Goal: Task Accomplishment & Management: Complete application form

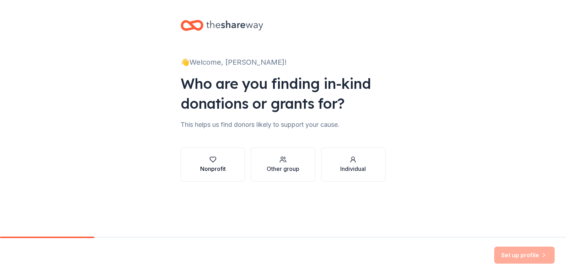
click at [201, 166] on div "Nonprofit" at bounding box center [213, 169] width 26 height 9
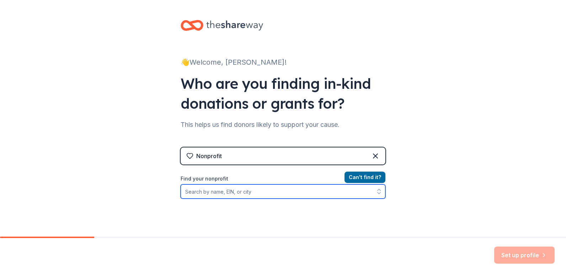
click at [232, 195] on input "Find your nonprofit" at bounding box center [283, 192] width 205 height 14
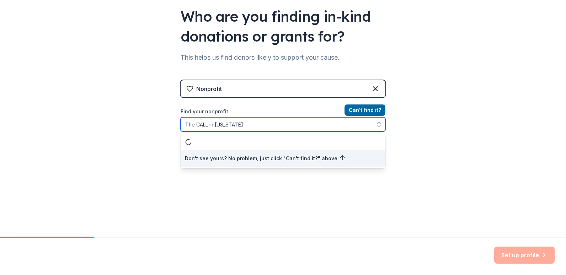
type input "The CALL in Arkansas"
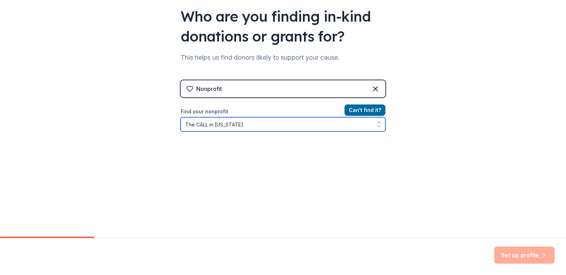
drag, startPoint x: 245, startPoint y: 123, endPoint x: 142, endPoint y: 123, distance: 102.8
click at [142, 123] on div "👋 Welcome, Shawn! Who are you finding in-kind donations or grants for? This hel…" at bounding box center [283, 85] width 566 height 304
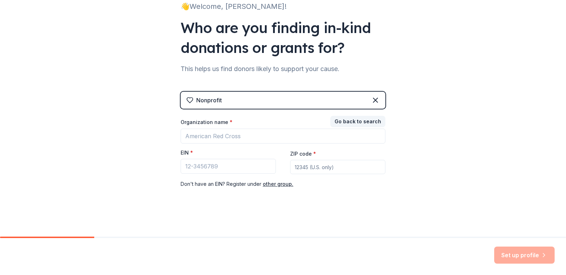
scroll to position [56, 0]
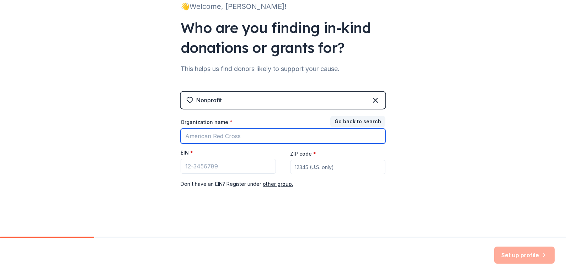
click at [196, 136] on input "Organization name *" at bounding box center [283, 136] width 205 height 15
type input "The CALL"
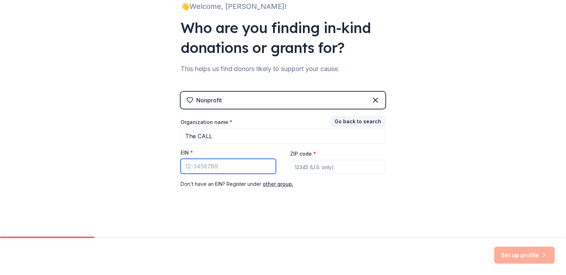
click at [186, 168] on input "EIN *" at bounding box center [228, 166] width 95 height 15
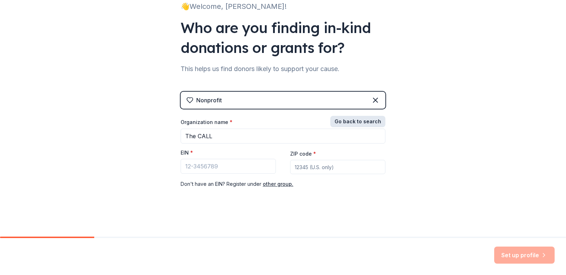
click at [360, 122] on button "Go back to search" at bounding box center [357, 121] width 55 height 11
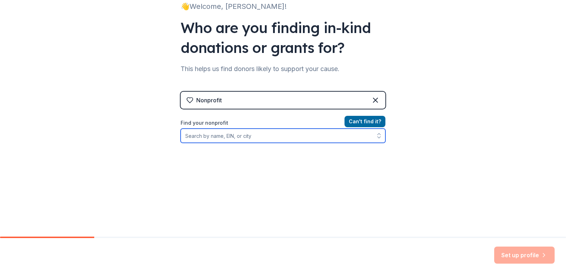
click at [280, 132] on input "Find your nonprofit" at bounding box center [283, 136] width 205 height 14
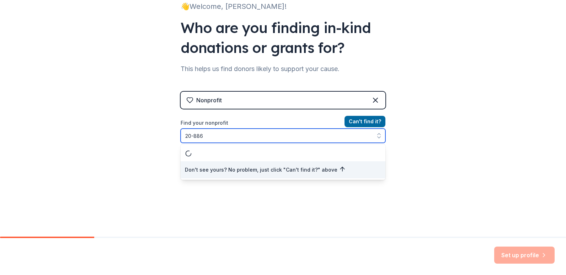
type input "20-8866"
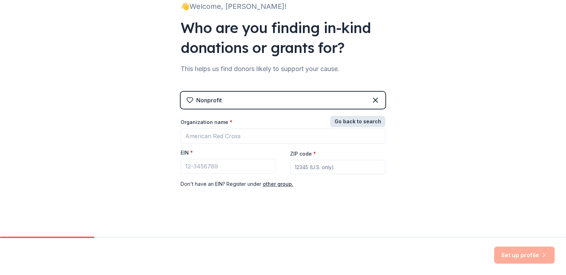
click at [357, 123] on button "Go back to search" at bounding box center [357, 121] width 55 height 11
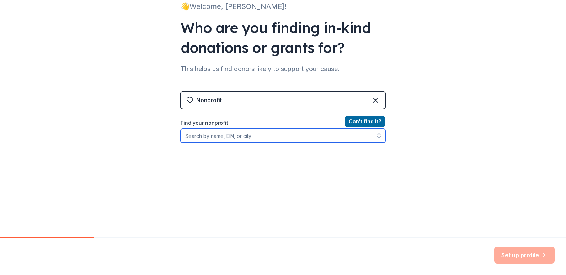
click at [221, 140] on input "Find your nonprofit" at bounding box center [283, 136] width 205 height 14
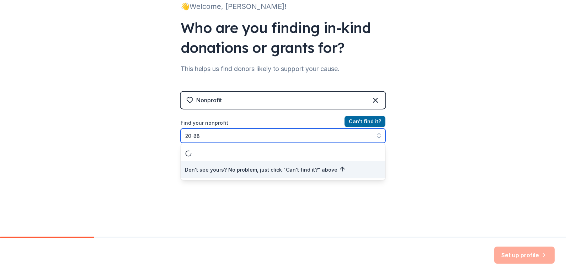
scroll to position [0, 0]
type input "20-8866"
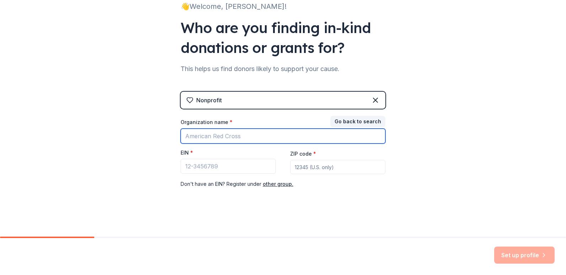
click at [222, 137] on input "Organization name *" at bounding box center [283, 136] width 205 height 15
drag, startPoint x: 245, startPoint y: 134, endPoint x: 165, endPoint y: 136, distance: 79.7
click at [165, 136] on div "👋 Welcome, Shawn! Who are you finding in-kind donations or grants for? This hel…" at bounding box center [283, 90] width 566 height 293
type input "20-88-66268"
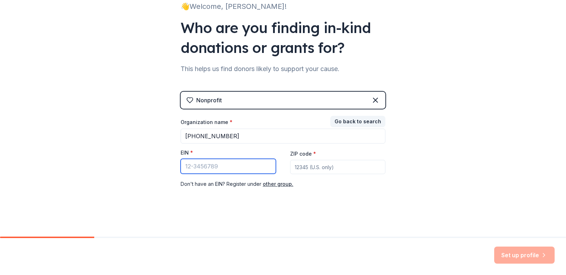
click at [211, 170] on input "EIN *" at bounding box center [228, 166] width 95 height 15
paste input "20-8866268"
type input "20-8866268"
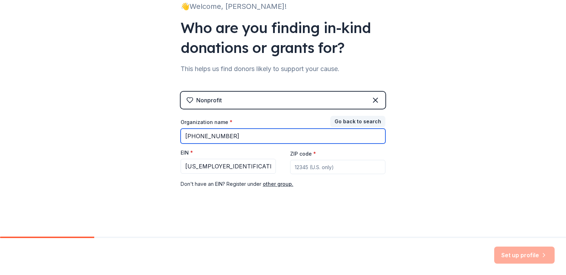
drag, startPoint x: 228, startPoint y: 137, endPoint x: 91, endPoint y: 129, distance: 137.5
click at [91, 129] on div "👋 Welcome, Shawn! Who are you finding in-kind donations or grants for? This hel…" at bounding box center [283, 90] width 566 height 293
type input "THE CALL IN PULASKI COUNTY"
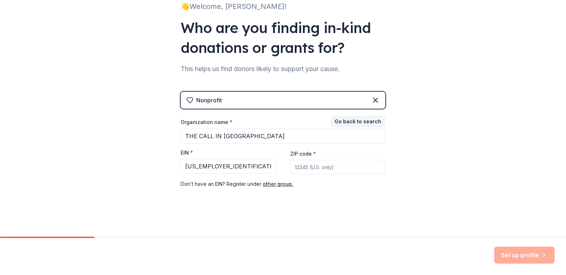
type input "72221"
click at [385, 189] on div "👋 Welcome, Shawn! Who are you finding in-kind donations or grants for? This hel…" at bounding box center [283, 90] width 228 height 293
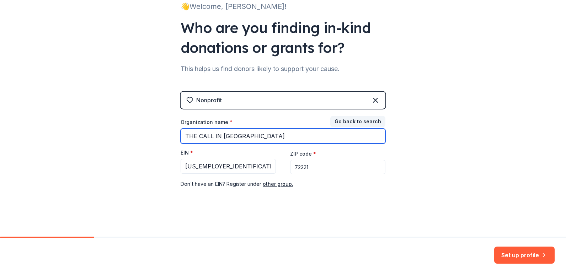
drag, startPoint x: 277, startPoint y: 139, endPoint x: 211, endPoint y: 137, distance: 66.9
click at [211, 137] on input "THE CALL IN PULASKI COUNTY" at bounding box center [283, 136] width 205 height 15
type input "THE CALL"
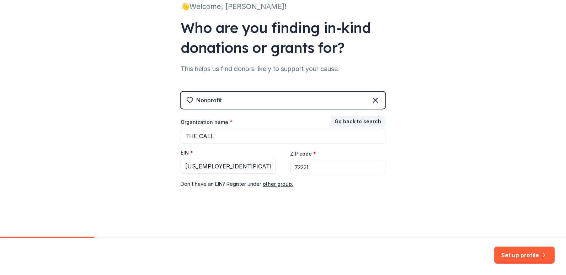
click at [348, 170] on input "72221" at bounding box center [337, 167] width 95 height 14
type input "72212"
click at [476, 168] on div "👋 Welcome, Shawn! Who are you finding in-kind donations or grants for? This hel…" at bounding box center [283, 90] width 566 height 293
click at [533, 254] on button "Set up profile" at bounding box center [524, 255] width 60 height 17
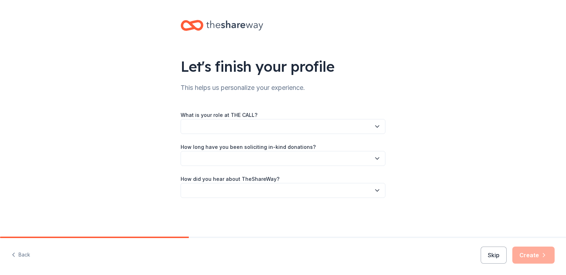
click at [376, 123] on icon "button" at bounding box center [377, 126] width 7 height 7
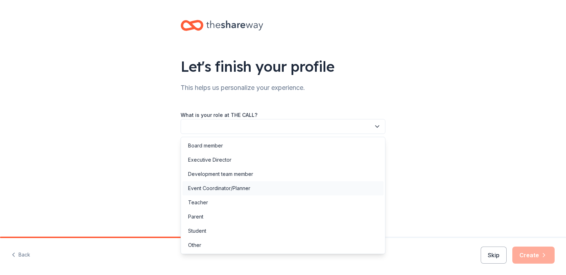
click at [223, 186] on div "Event Coordinator/Planner" at bounding box center [219, 188] width 62 height 9
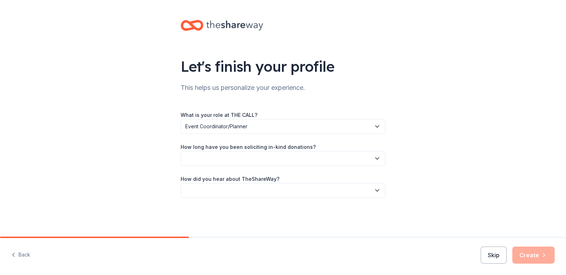
click at [244, 131] on button "Event Coordinator/Planner" at bounding box center [283, 126] width 205 height 15
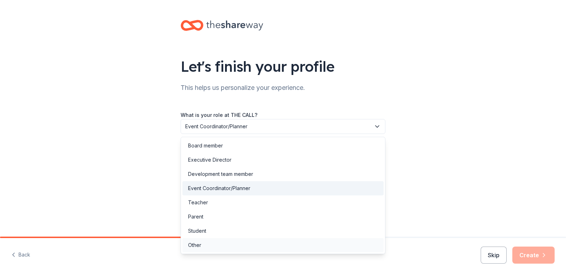
click at [210, 246] on div "Other" at bounding box center [282, 245] width 201 height 14
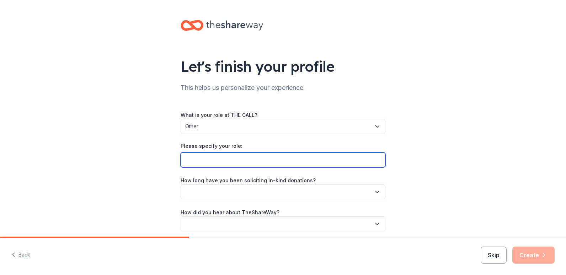
click at [235, 162] on input "Please specify your role:" at bounding box center [283, 160] width 205 height 15
type input "Pulaski County Director"
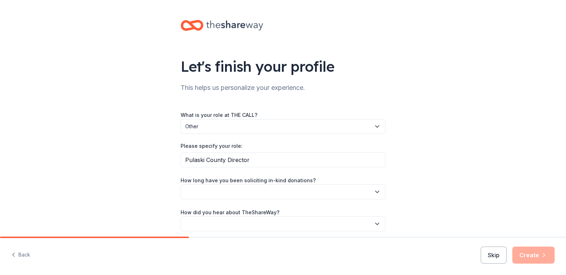
click at [230, 191] on button "button" at bounding box center [283, 192] width 205 height 15
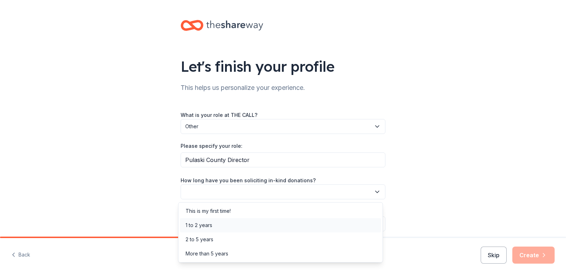
click at [213, 227] on div "1 to 2 years" at bounding box center [280, 225] width 201 height 14
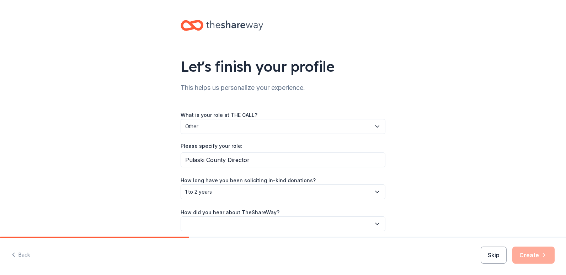
click at [239, 192] on span "1 to 2 years" at bounding box center [278, 192] width 186 height 9
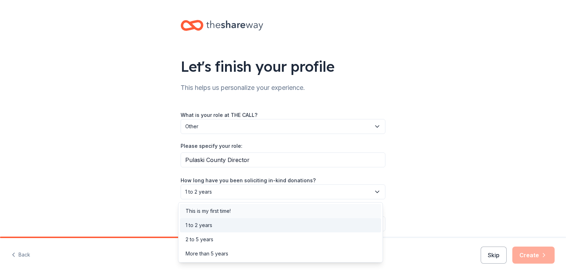
click at [223, 213] on div "This is my first time!" at bounding box center [208, 211] width 45 height 9
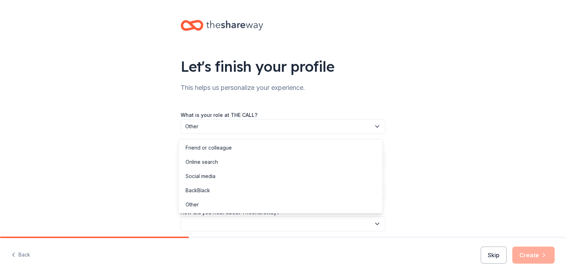
click at [217, 229] on button "button" at bounding box center [283, 224] width 205 height 15
click at [215, 166] on div "Online search" at bounding box center [280, 162] width 201 height 14
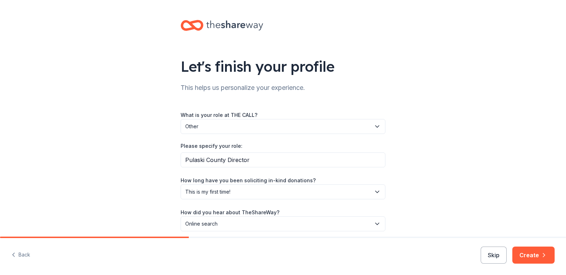
scroll to position [29, 0]
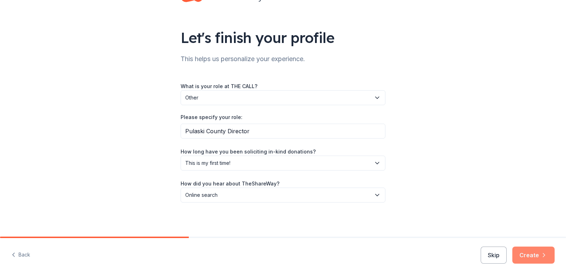
click at [532, 249] on button "Create" at bounding box center [534, 255] width 42 height 17
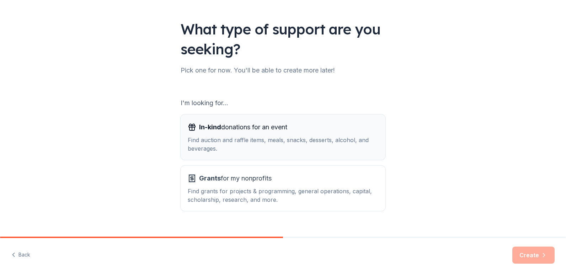
scroll to position [38, 0]
click at [221, 159] on button "In-kind donations for an event Find auction and raffle items, meals, snacks, de…" at bounding box center [283, 137] width 205 height 46
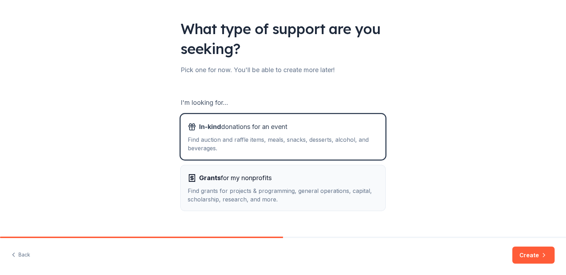
click at [215, 181] on span "Grants" at bounding box center [210, 177] width 22 height 7
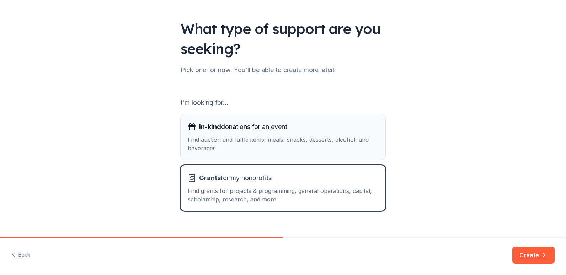
click at [236, 139] on div "Find auction and raffle items, meals, snacks, desserts, alcohol, and beverages." at bounding box center [283, 144] width 191 height 17
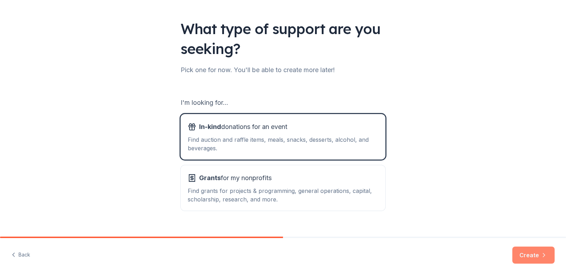
click at [534, 257] on button "Create" at bounding box center [534, 255] width 42 height 17
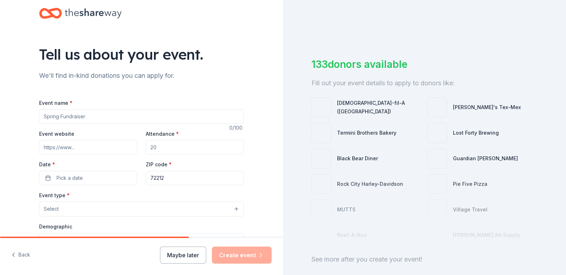
scroll to position [13, 0]
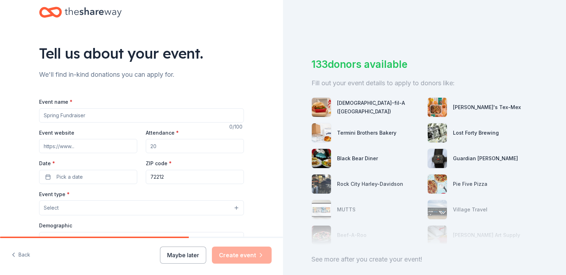
click at [123, 116] on input "Event name *" at bounding box center [141, 115] width 205 height 14
type input "Women Called to Care Event"
click at [81, 146] on input "Event website" at bounding box center [88, 146] width 98 height 14
drag, startPoint x: 221, startPoint y: 10, endPoint x: 182, endPoint y: -5, distance: 41.9
click at [182, 0] on html "Tell us about your event. We'll find in-kind donations you can apply for. Event…" at bounding box center [283, 137] width 566 height 275
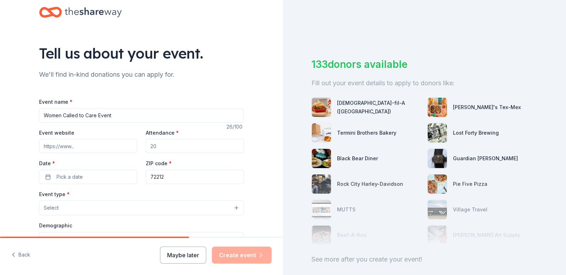
click at [66, 149] on input "Event website" at bounding box center [88, 146] width 98 height 14
paste input "https://l.facebook.com/l.php?u=https%3A%2F%2Fwww.zeffy.com%2Fen-US%2Fticketing%…"
type input "https://l.facebook.com/l.php?u=https%3A%2F%2Fwww.zeffy.com%2Fen-US%2Fticketing%…"
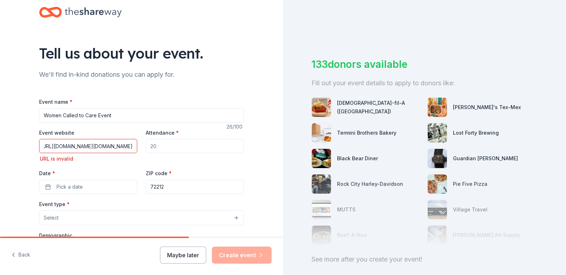
click at [179, 149] on input "Attendance *" at bounding box center [195, 146] width 98 height 14
type input "200"
click at [104, 157] on div "URL is invalid" at bounding box center [88, 159] width 98 height 9
click at [112, 147] on input "https://l.facebook.com/l.php?u=https%3A%2F%2Fwww.zeffy.com%2Fen-US%2Fticketing%…" at bounding box center [88, 146] width 98 height 14
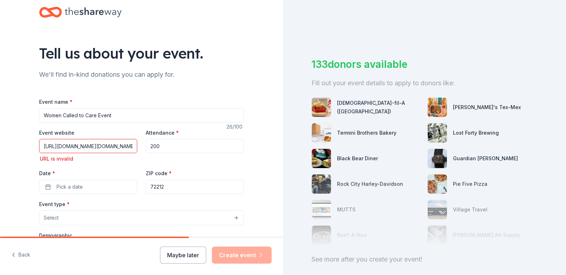
paste input "www.zeffy.com/en-US/ticketing/women-called-to-care-dinner-and-raffle"
type input "https://www.zeffy.com/en-US/ticketing/women-called-to-care-dinner-and-raffle"
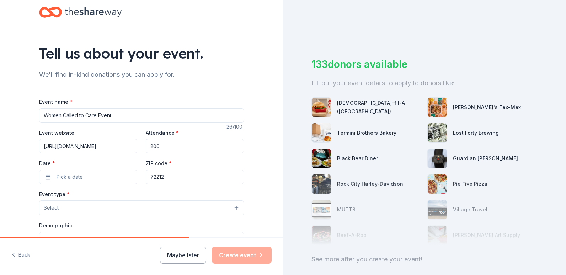
scroll to position [0, 0]
click at [19, 146] on div "Tell us about your event. We'll find in-kind donations you can apply for. Event…" at bounding box center [141, 223] width 283 height 473
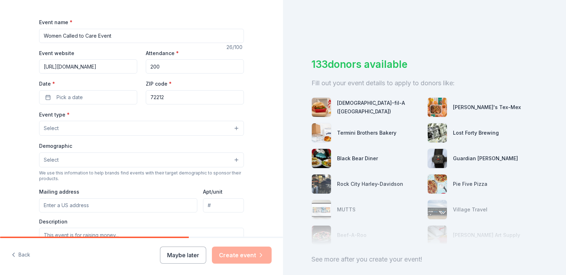
scroll to position [93, 0]
click at [93, 96] on button "Pick a date" at bounding box center [88, 97] width 98 height 14
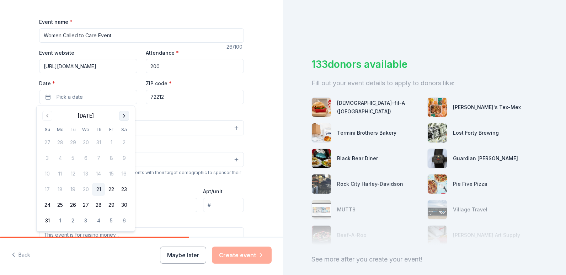
click at [122, 115] on button "Go to next month" at bounding box center [124, 116] width 10 height 10
click at [123, 143] on button "6" at bounding box center [124, 142] width 13 height 13
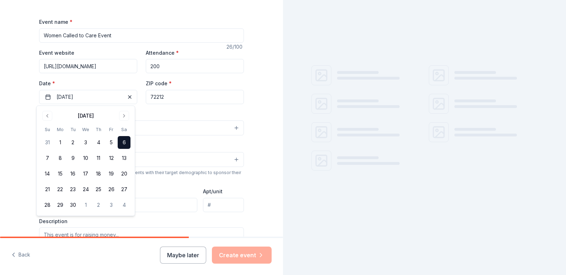
click at [10, 105] on div "Tell us about your event. We'll find in-kind donations you can apply for. Event…" at bounding box center [141, 143] width 283 height 473
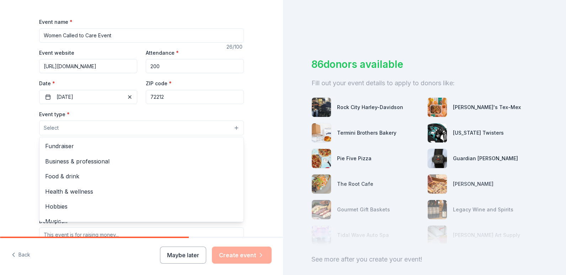
click at [77, 127] on button "Select" at bounding box center [141, 128] width 205 height 15
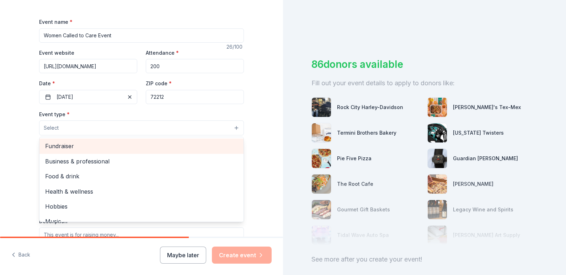
click at [67, 149] on span "Fundraiser" at bounding box center [141, 146] width 193 height 9
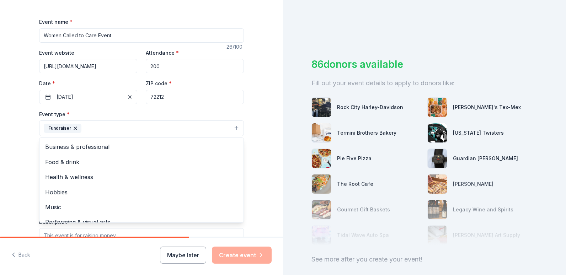
click at [24, 136] on div "Tell us about your event. We'll find in-kind donations you can apply for. Event…" at bounding box center [141, 144] width 283 height 474
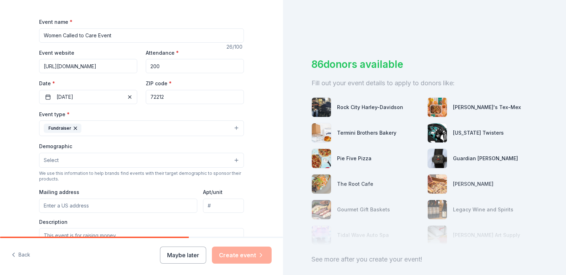
click at [91, 131] on button "Fundraiser" at bounding box center [141, 129] width 205 height 16
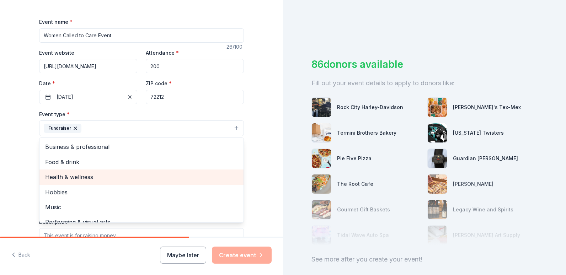
scroll to position [9, 0]
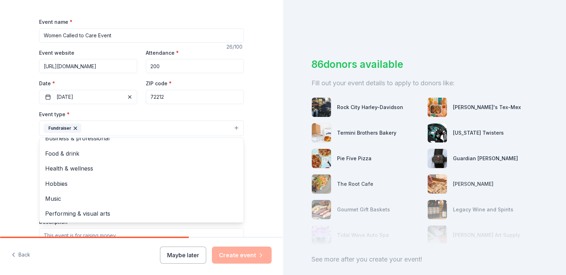
click at [7, 136] on div "Tell us about your event. We'll find in-kind donations you can apply for. Event…" at bounding box center [141, 144] width 283 height 474
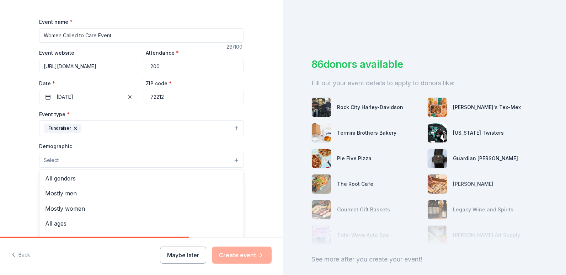
click at [56, 157] on button "Select" at bounding box center [141, 160] width 205 height 15
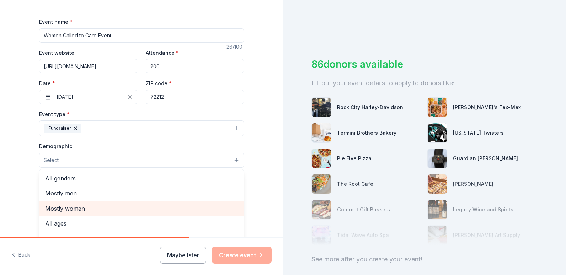
click at [57, 208] on span "Mostly women" at bounding box center [141, 208] width 193 height 9
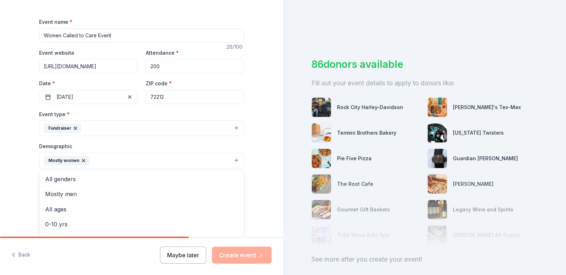
click at [12, 156] on div "Tell us about your event. We'll find in-kind donations you can apply for. Event…" at bounding box center [141, 144] width 283 height 475
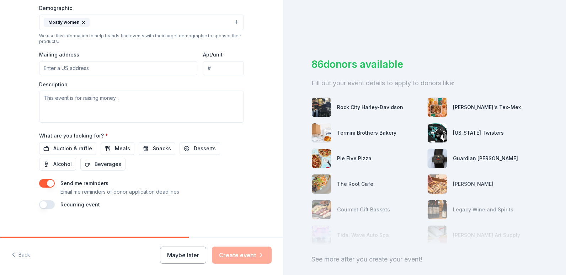
scroll to position [232, 0]
click at [100, 68] on input "Mailing address" at bounding box center [118, 68] width 158 height 14
type input "4020 Woodland Heights Road"
click at [100, 108] on textarea at bounding box center [141, 106] width 205 height 32
paste textarea "The CALL is gathering women of all ages to make a difference in the foster care…"
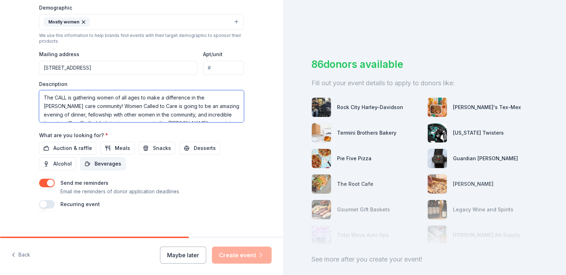
scroll to position [30, 0]
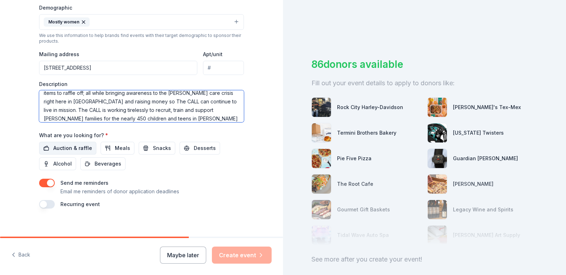
type textarea "The CALL is gathering women of all ages to make a difference in the foster care…"
click at [59, 147] on span "Auction & raffle" at bounding box center [72, 148] width 39 height 9
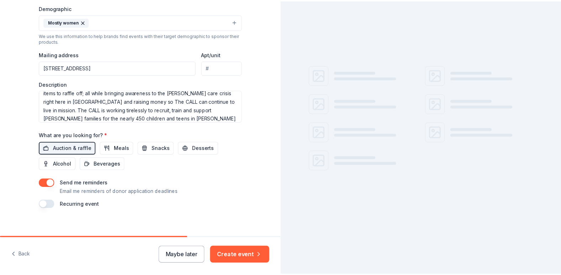
scroll to position [238, 0]
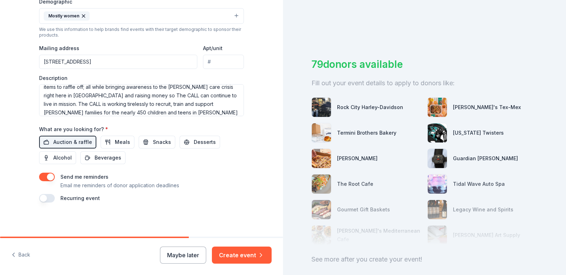
click at [51, 179] on button "button" at bounding box center [47, 177] width 16 height 9
click at [242, 250] on button "Create event" at bounding box center [242, 255] width 60 height 17
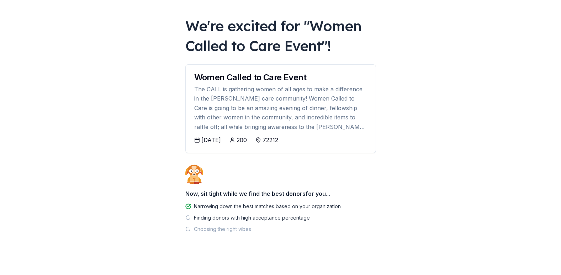
scroll to position [35, 0]
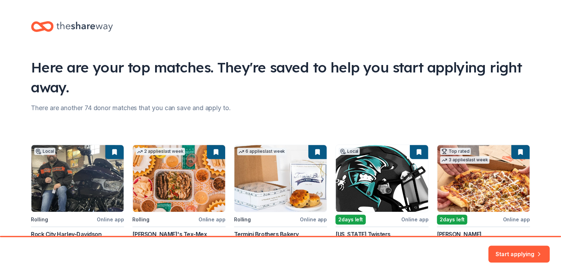
scroll to position [55, 0]
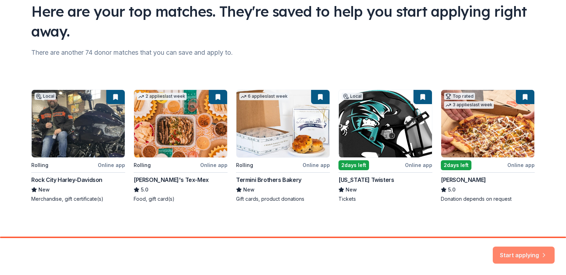
click at [517, 248] on button "Start applying" at bounding box center [524, 251] width 62 height 17
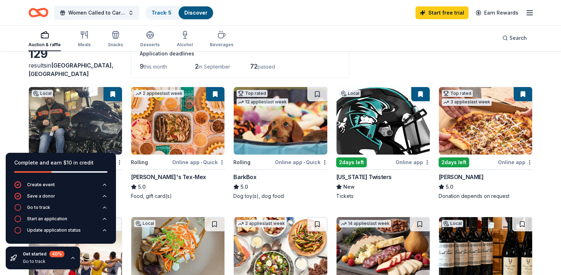
scroll to position [44, 0]
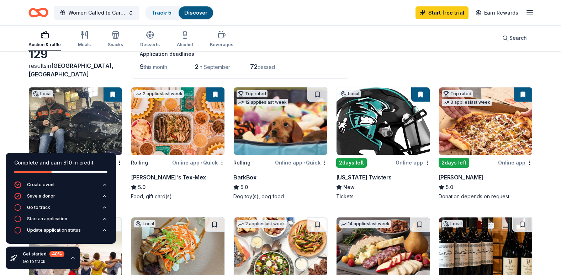
click at [86, 114] on img at bounding box center [75, 122] width 93 height 68
click at [171, 134] on img at bounding box center [177, 122] width 93 height 68
click at [364, 148] on img at bounding box center [382, 122] width 93 height 68
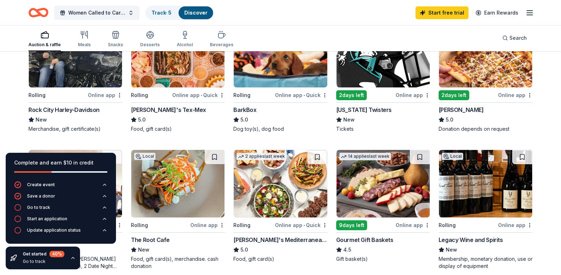
scroll to position [105, 0]
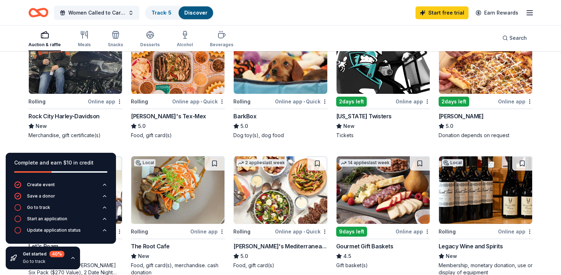
click at [476, 78] on img at bounding box center [485, 60] width 93 height 68
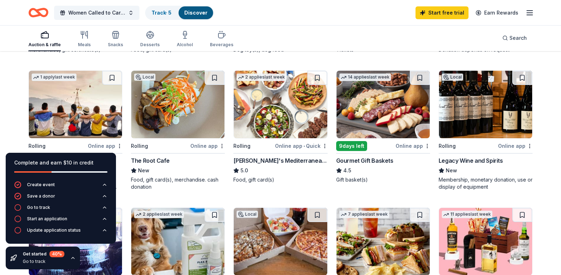
scroll to position [191, 0]
click at [387, 109] on img at bounding box center [382, 104] width 93 height 68
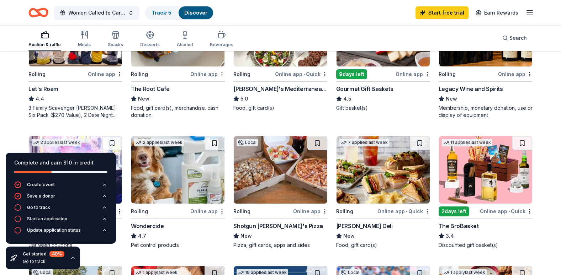
scroll to position [265, 0]
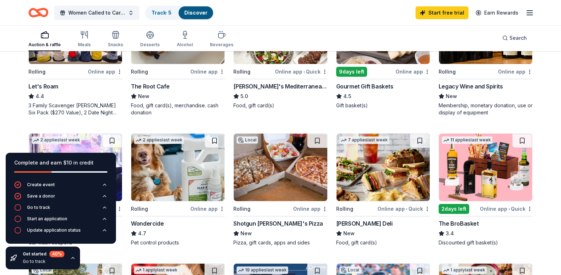
click at [72, 256] on icon "button" at bounding box center [73, 258] width 6 height 6
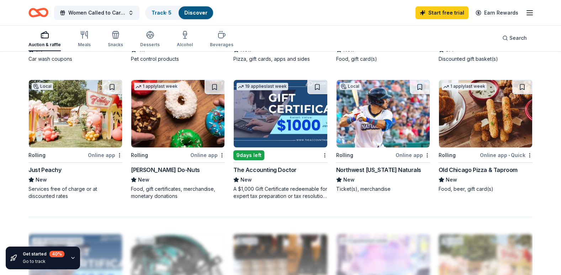
scroll to position [449, 0]
click at [74, 131] on img at bounding box center [75, 114] width 93 height 68
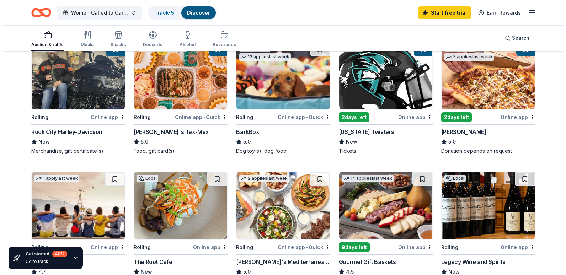
scroll to position [0, 0]
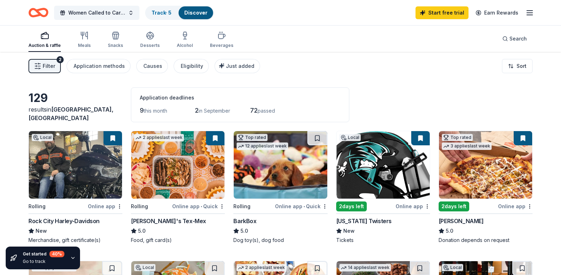
click at [37, 69] on line "button" at bounding box center [36, 69] width 3 height 0
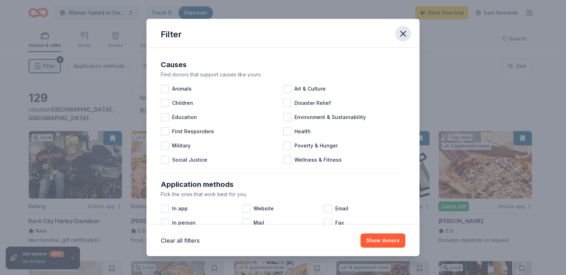
click at [402, 32] on icon "button" at bounding box center [403, 33] width 5 height 5
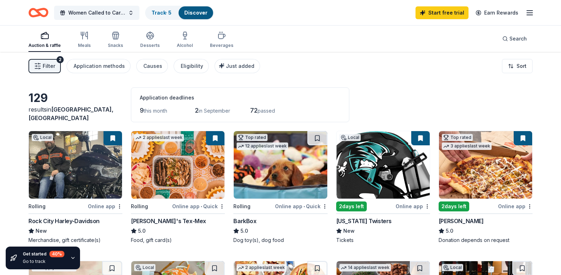
click at [524, 16] on div "Start free trial Earn Rewards" at bounding box center [474, 12] width 118 height 17
click at [526, 15] on icon "button" at bounding box center [529, 13] width 9 height 9
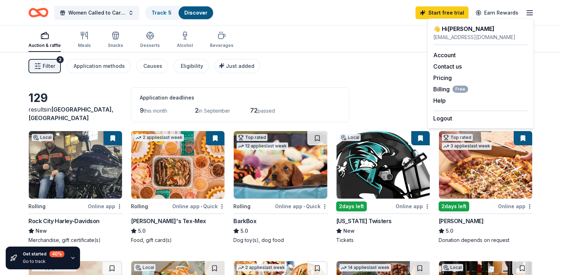
click at [63, 116] on span "Little Rock, AR" at bounding box center [70, 114] width 85 height 16
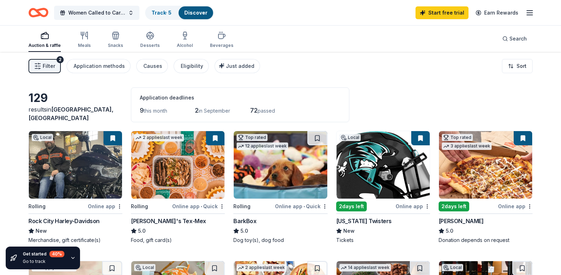
click at [43, 105] on div "129" at bounding box center [75, 98] width 94 height 14
click at [76, 117] on span "Little Rock, AR" at bounding box center [70, 114] width 85 height 16
click at [35, 10] on icon "Home" at bounding box center [35, 12] width 11 height 7
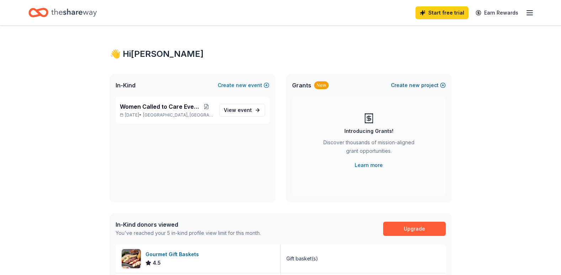
click at [418, 86] on span "new" at bounding box center [414, 85] width 11 height 9
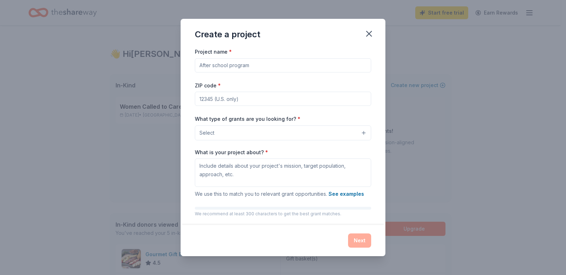
click at [258, 70] on input "Project name *" at bounding box center [283, 65] width 176 height 14
click at [349, 136] on button "Select" at bounding box center [283, 133] width 176 height 15
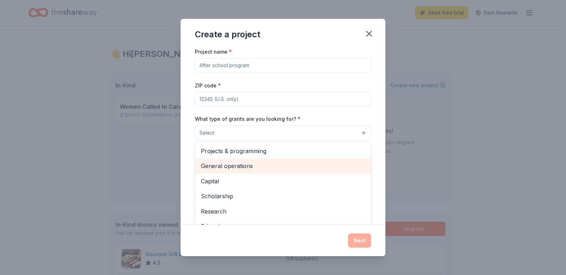
click at [314, 169] on span "General operations" at bounding box center [283, 165] width 164 height 9
click at [307, 168] on span "Capital" at bounding box center [283, 166] width 164 height 9
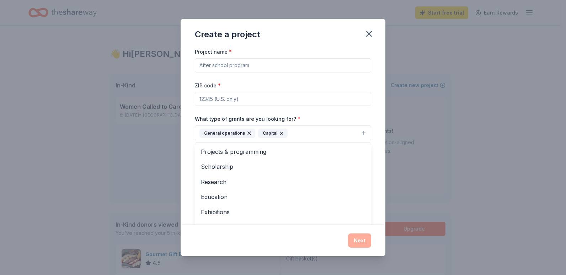
click at [358, 116] on div "What type of grants are you looking for? * General operations Capital Projects …" at bounding box center [283, 128] width 176 height 27
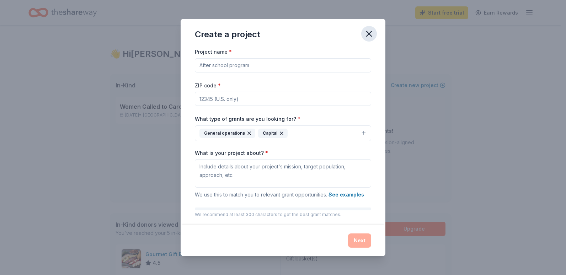
click at [368, 37] on icon "button" at bounding box center [369, 34] width 10 height 10
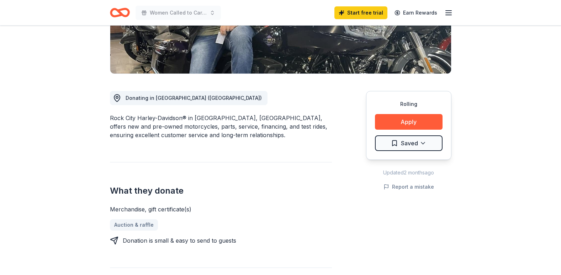
scroll to position [143, 0]
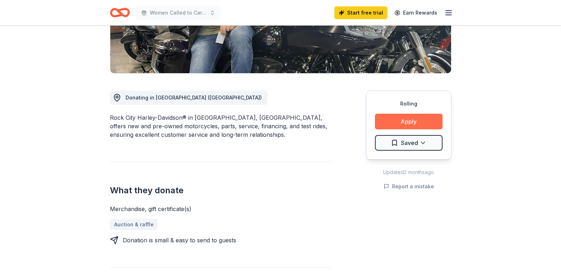
click at [392, 124] on button "Apply" at bounding box center [409, 122] width 68 height 16
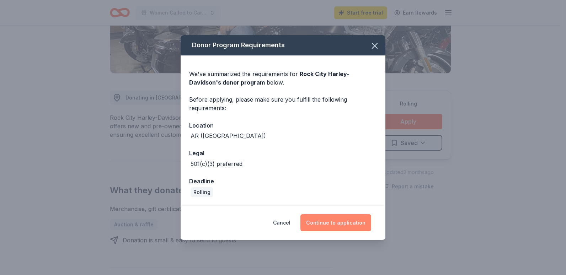
click at [332, 222] on button "Continue to application" at bounding box center [336, 222] width 71 height 17
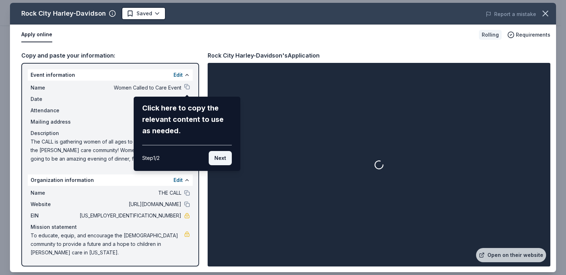
click at [218, 160] on button "Next" at bounding box center [220, 158] width 23 height 14
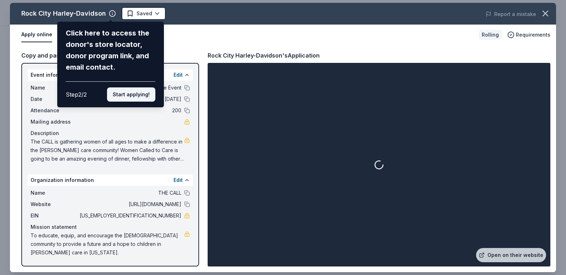
click at [123, 93] on button "Start applying!" at bounding box center [131, 95] width 48 height 14
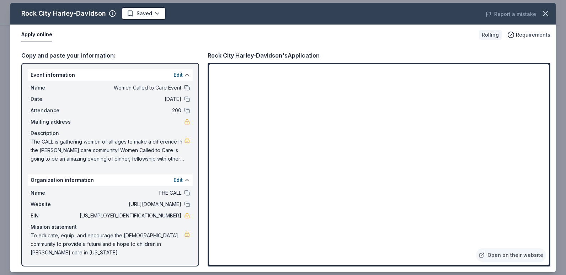
click at [188, 85] on button at bounding box center [187, 88] width 6 height 6
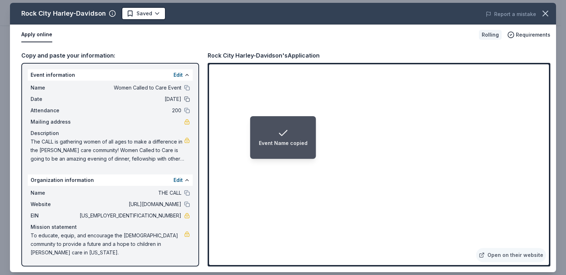
click at [186, 99] on button at bounding box center [187, 99] width 6 height 6
click at [541, 17] on icon "button" at bounding box center [546, 14] width 10 height 10
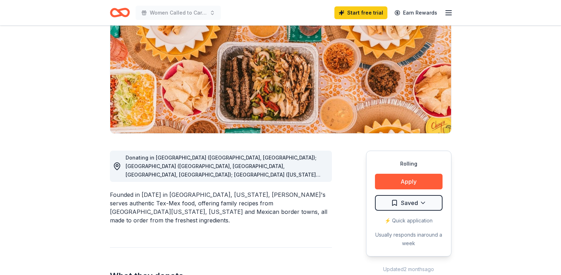
scroll to position [97, 0]
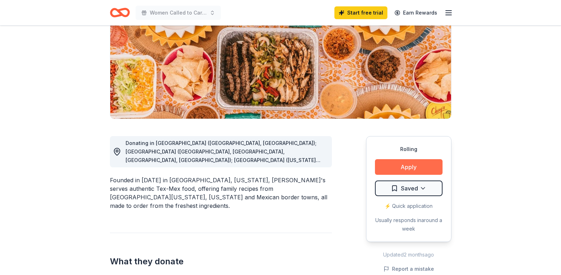
click at [424, 169] on button "Apply" at bounding box center [409, 167] width 68 height 16
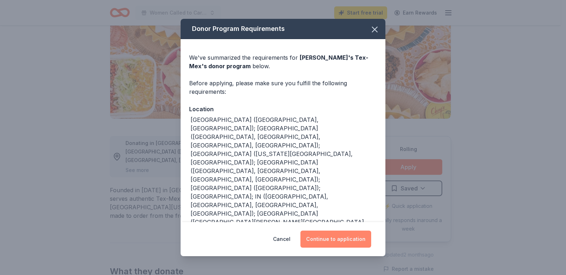
click at [335, 239] on button "Continue to application" at bounding box center [336, 239] width 71 height 17
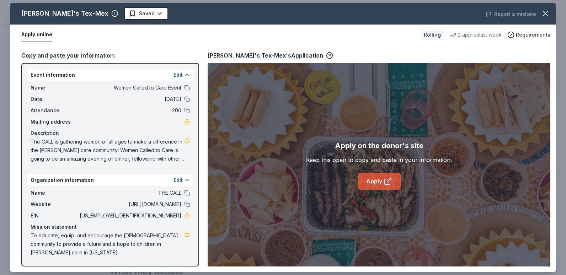
click at [375, 183] on link "Apply" at bounding box center [379, 181] width 43 height 17
click at [549, 15] on icon "button" at bounding box center [546, 14] width 10 height 10
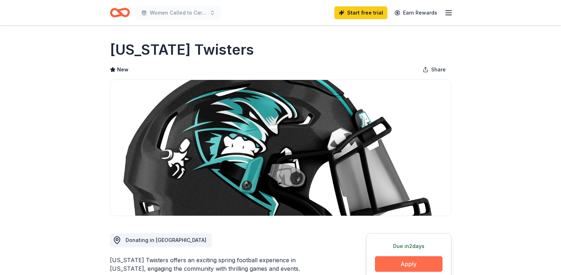
click at [404, 265] on button "Apply" at bounding box center [409, 264] width 68 height 16
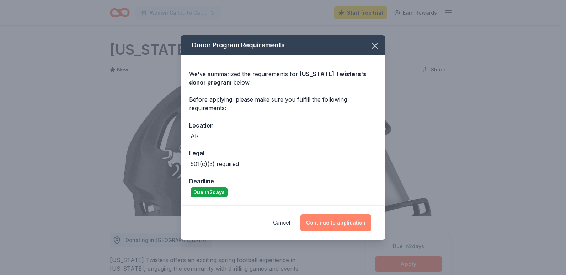
click at [343, 223] on button "Continue to application" at bounding box center [336, 222] width 71 height 17
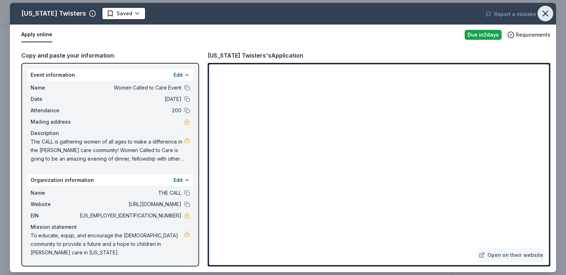
click at [545, 14] on icon "button" at bounding box center [545, 13] width 5 height 5
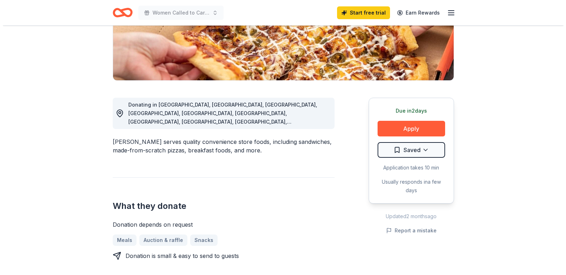
scroll to position [136, 0]
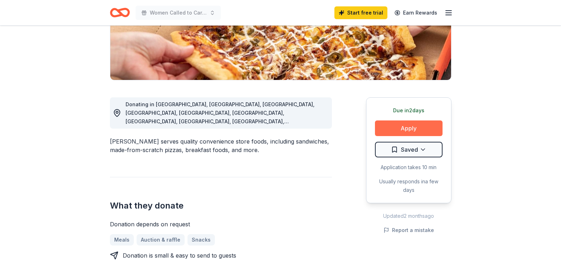
click at [396, 127] on button "Apply" at bounding box center [409, 129] width 68 height 16
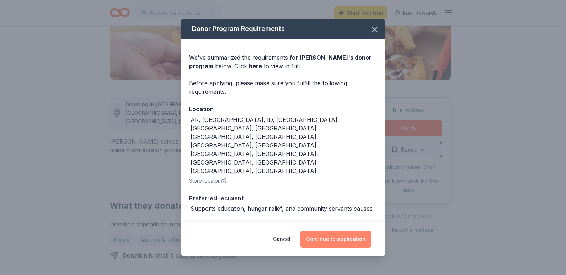
click at [328, 240] on button "Continue to application" at bounding box center [336, 239] width 71 height 17
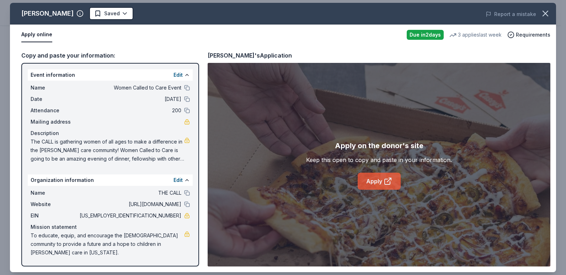
click at [388, 182] on icon at bounding box center [388, 181] width 9 height 9
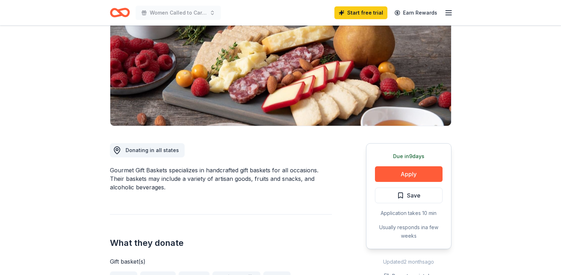
scroll to position [90, 0]
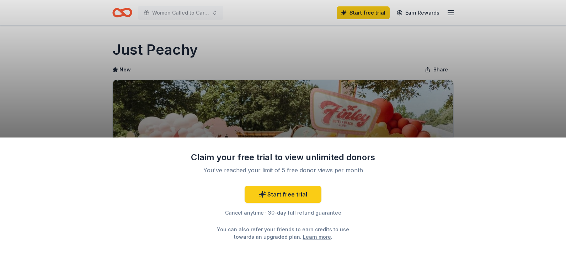
click at [309, 115] on div "Claim your free trial to view unlimited donors You've reached your limit of 5 f…" at bounding box center [283, 137] width 566 height 275
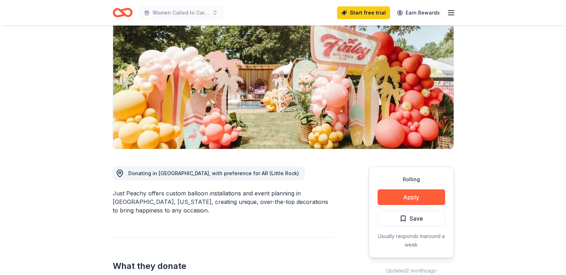
scroll to position [93, 0]
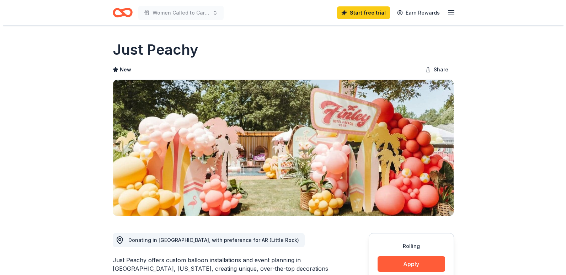
scroll to position [93, 0]
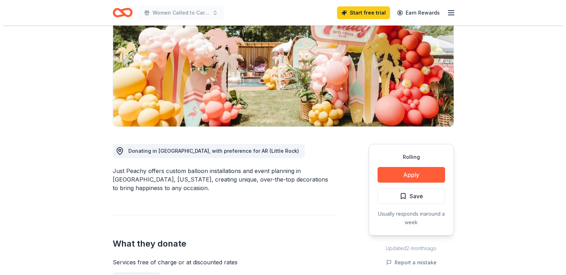
scroll to position [90, 0]
